Goal: Information Seeking & Learning: Learn about a topic

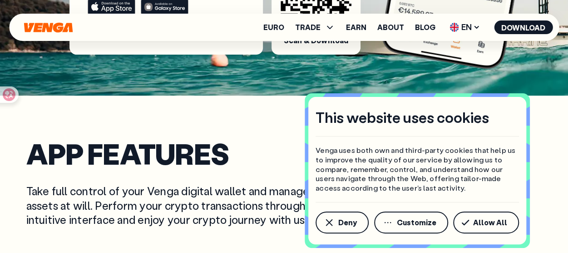
scroll to position [336, 0]
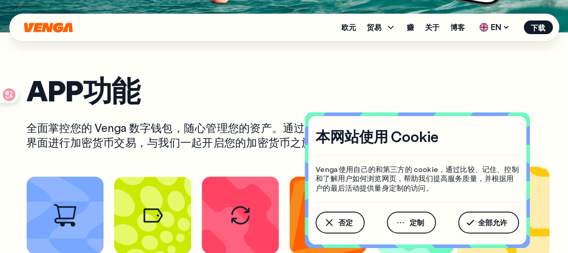
click at [484, 223] on font "全部允许" at bounding box center [492, 222] width 29 height 10
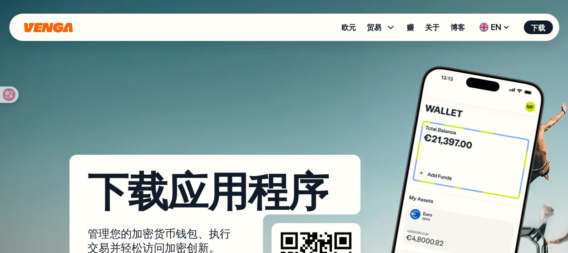
scroll to position [0, 0]
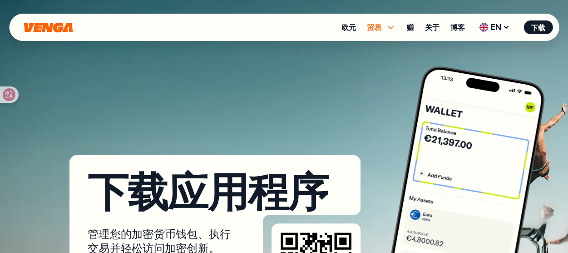
click at [389, 28] on icon at bounding box center [390, 27] width 11 height 11
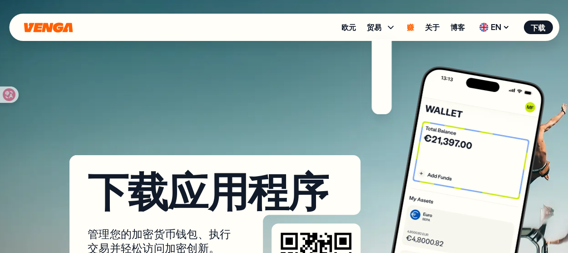
click at [410, 26] on font "赚" at bounding box center [410, 27] width 7 height 10
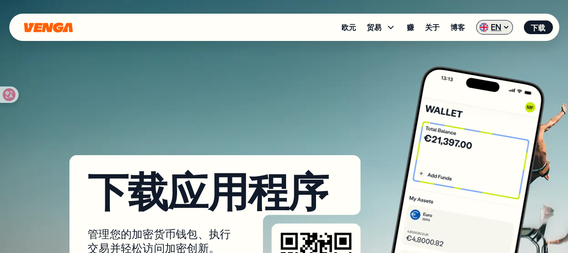
click at [504, 30] on icon at bounding box center [506, 27] width 7 height 7
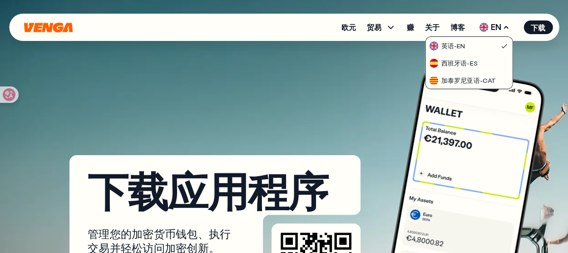
click at [58, 30] on icon "家" at bounding box center [48, 27] width 49 height 10
